Goal: Check status

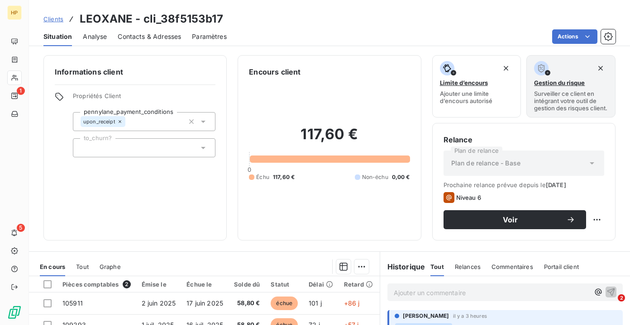
scroll to position [160, 0]
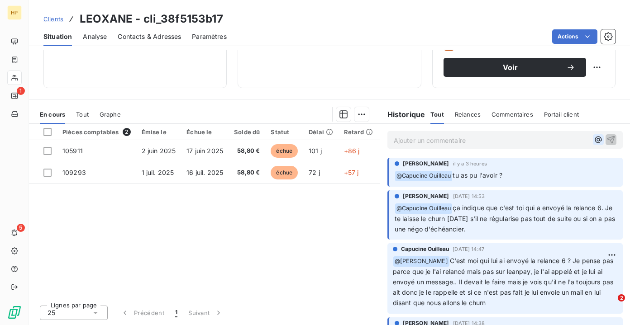
click at [599, 140] on icon "button" at bounding box center [598, 139] width 9 height 9
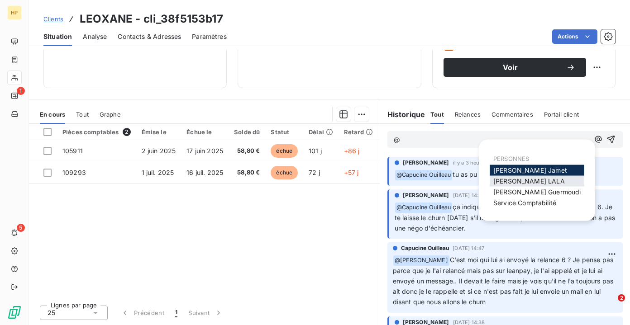
click at [513, 183] on span "[PERSON_NAME]" at bounding box center [528, 181] width 71 height 8
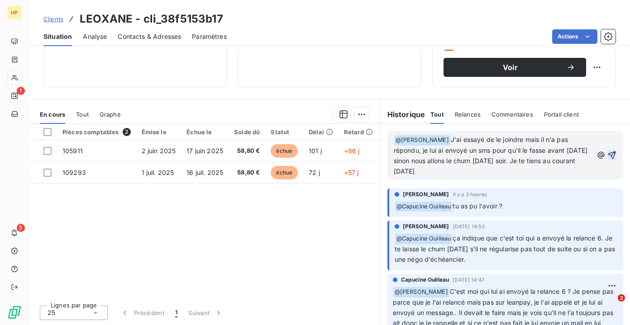
click at [613, 151] on icon "button" at bounding box center [611, 155] width 9 height 9
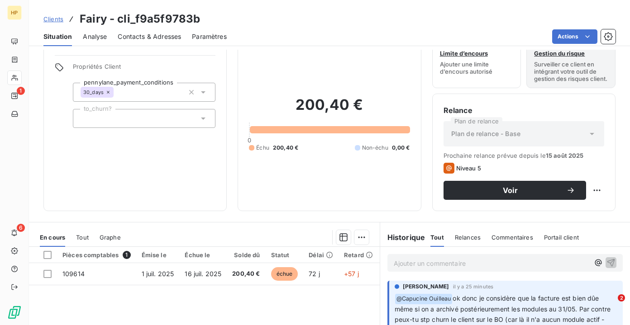
scroll to position [160, 0]
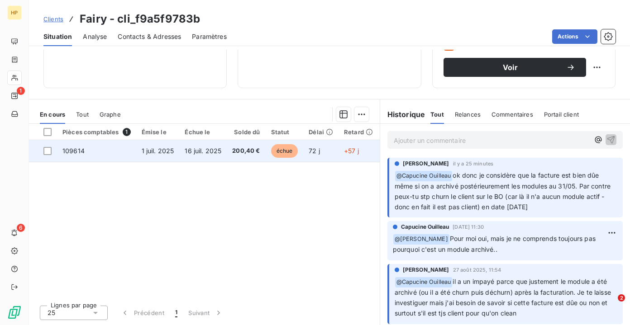
click at [165, 155] on td "1 juil. 2025" at bounding box center [157, 151] width 43 height 22
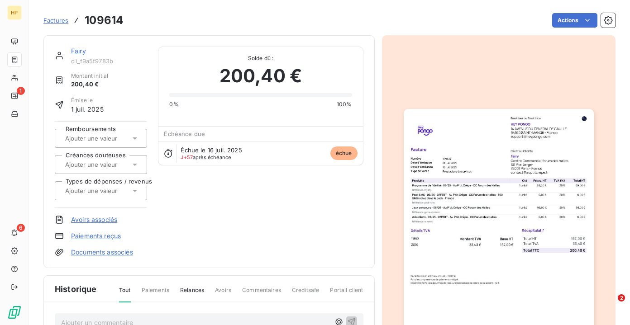
drag, startPoint x: 454, startPoint y: 187, endPoint x: 457, endPoint y: 1, distance: 185.5
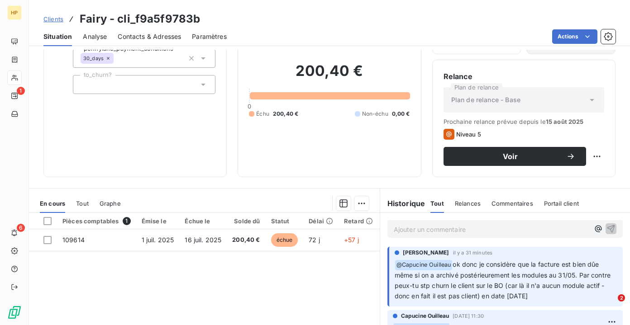
scroll to position [152, 0]
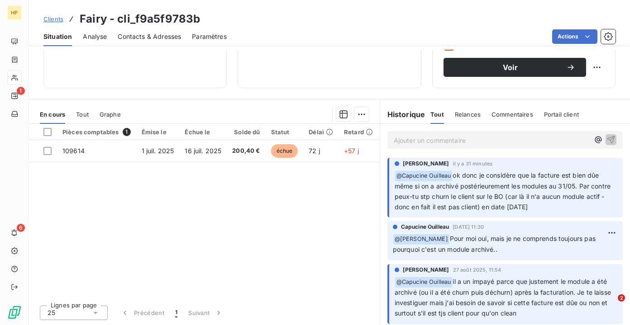
click at [592, 146] on div "Ajouter un commentaire ﻿" at bounding box center [505, 140] width 223 height 12
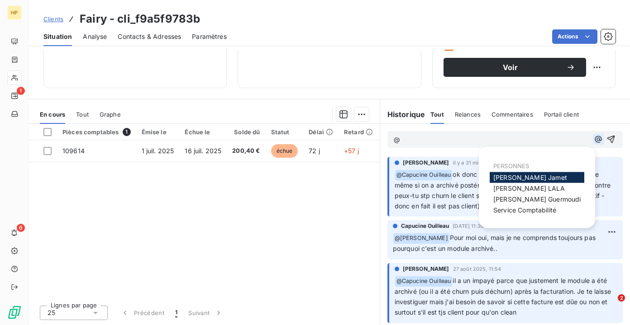
click at [596, 143] on icon "button" at bounding box center [598, 139] width 7 height 7
click at [529, 184] on div "[PERSON_NAME]" at bounding box center [537, 188] width 95 height 11
click at [434, 144] on p "@" at bounding box center [491, 140] width 195 height 10
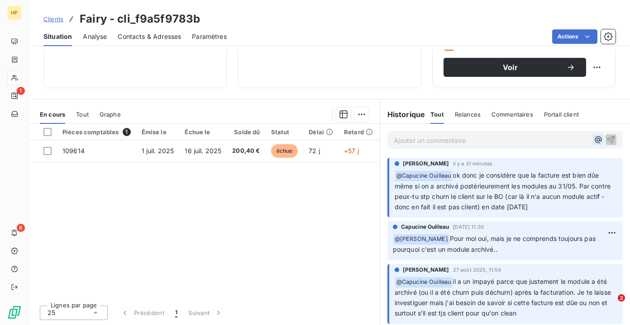
click at [596, 144] on icon "button" at bounding box center [598, 139] width 9 height 9
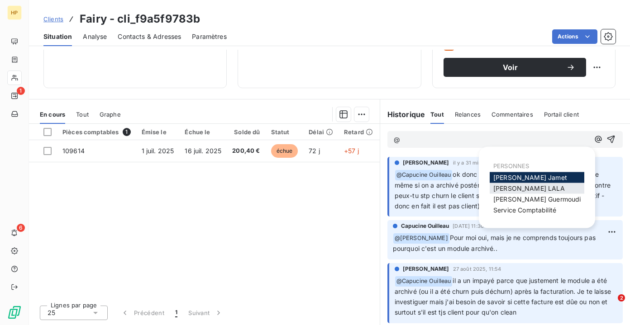
click at [519, 187] on span "[PERSON_NAME]" at bounding box center [528, 189] width 71 height 8
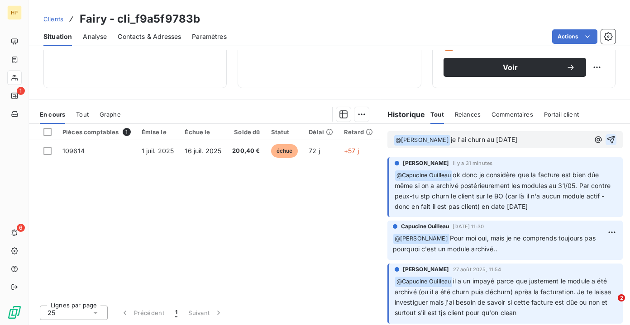
click at [610, 144] on icon "button" at bounding box center [610, 139] width 9 height 9
